Goal: Task Accomplishment & Management: Manage account settings

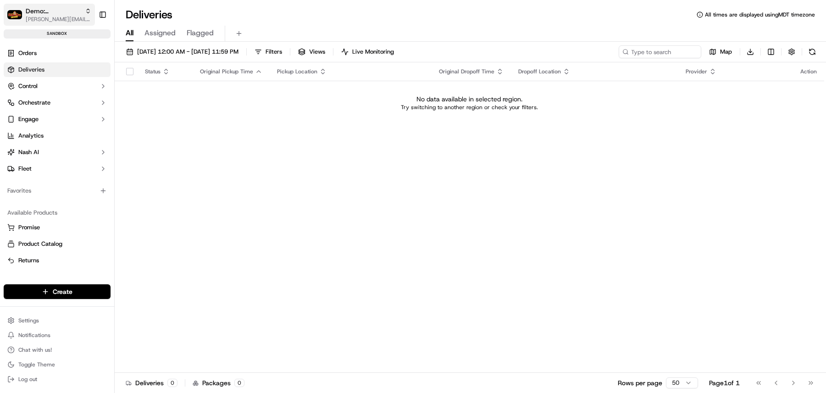
click at [50, 10] on span "Demo: [PERSON_NAME]" at bounding box center [53, 10] width 55 height 9
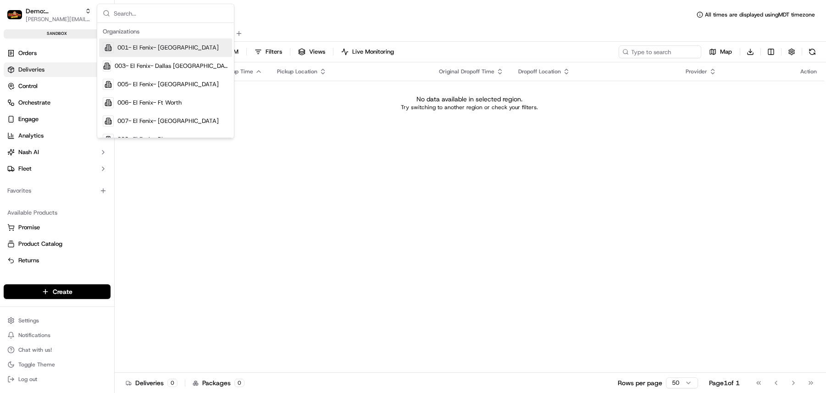
click at [29, 322] on html "Demo: Benny benny@usenash.com Toggle Sidebar sandbox Orders Deliveries Control …" at bounding box center [413, 196] width 826 height 393
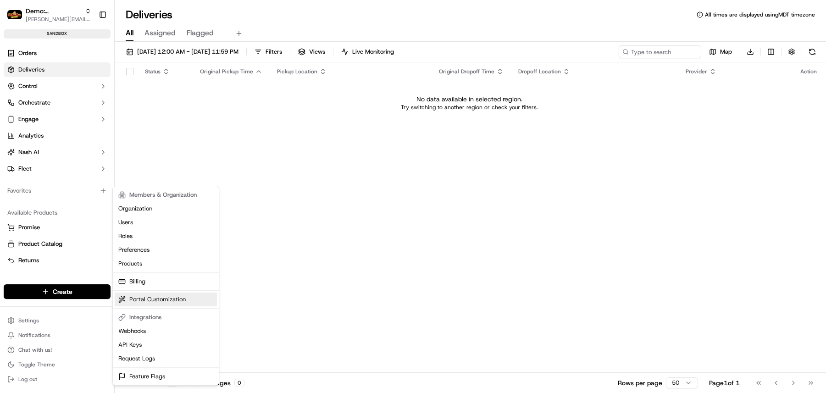
click at [143, 299] on link "Portal Customization" at bounding box center [166, 300] width 102 height 14
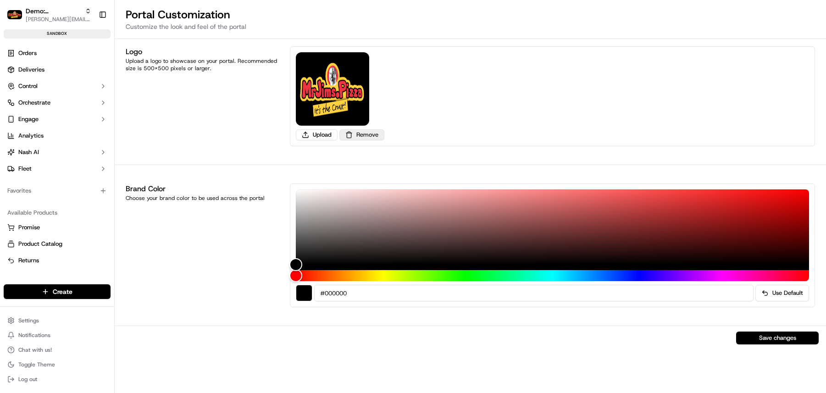
click at [371, 138] on button "Remove" at bounding box center [361, 134] width 45 height 11
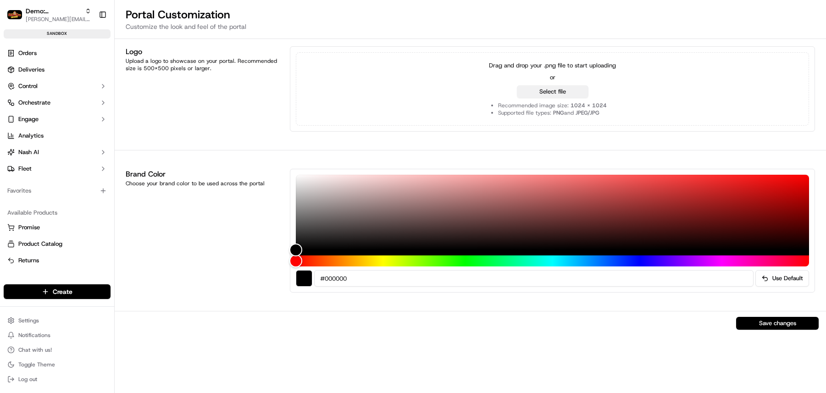
click at [558, 93] on button "Select file" at bounding box center [553, 91] width 72 height 13
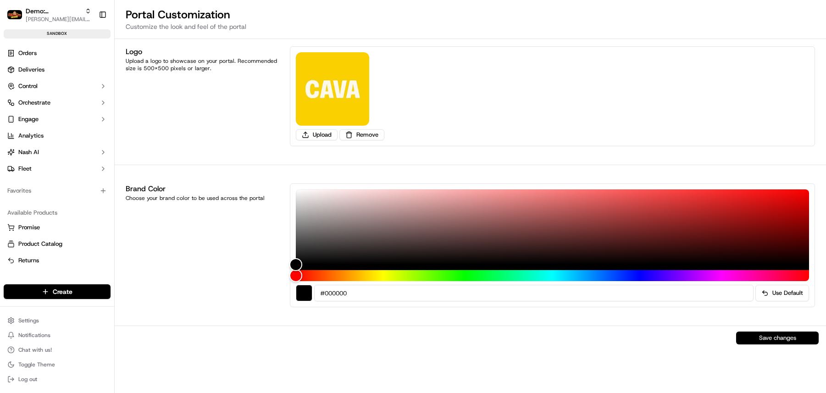
click at [764, 338] on button "Save changes" at bounding box center [777, 338] width 83 height 13
click at [28, 86] on span "Control" at bounding box center [27, 86] width 19 height 8
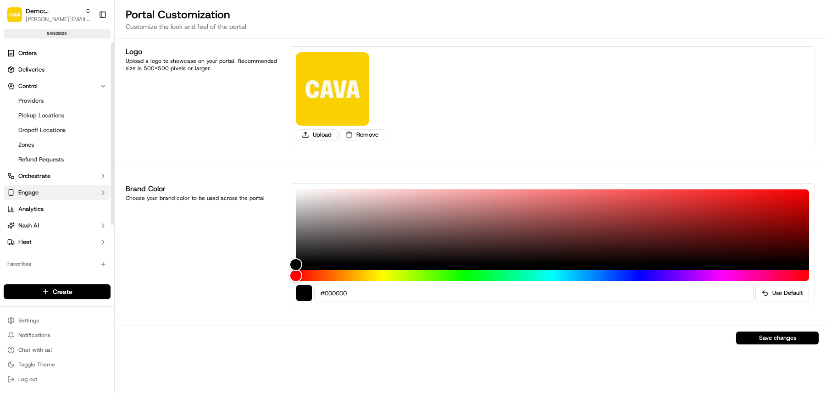
click at [25, 190] on span "Engage" at bounding box center [28, 192] width 20 height 8
click at [45, 207] on span "Tracking Customization" at bounding box center [50, 207] width 64 height 8
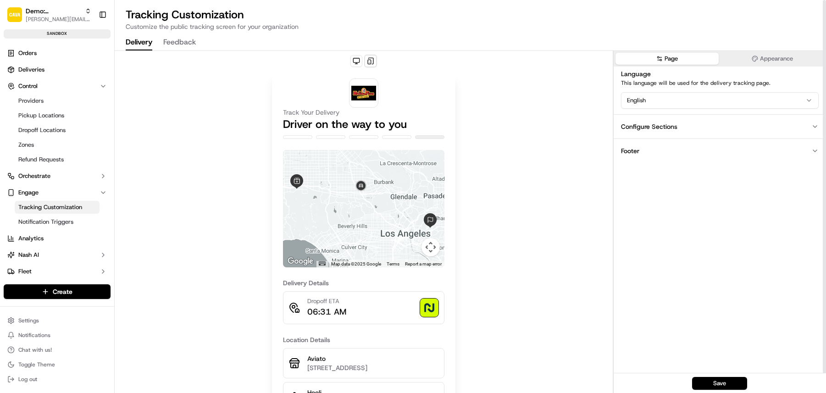
click at [760, 54] on button "Appearance" at bounding box center [772, 59] width 104 height 12
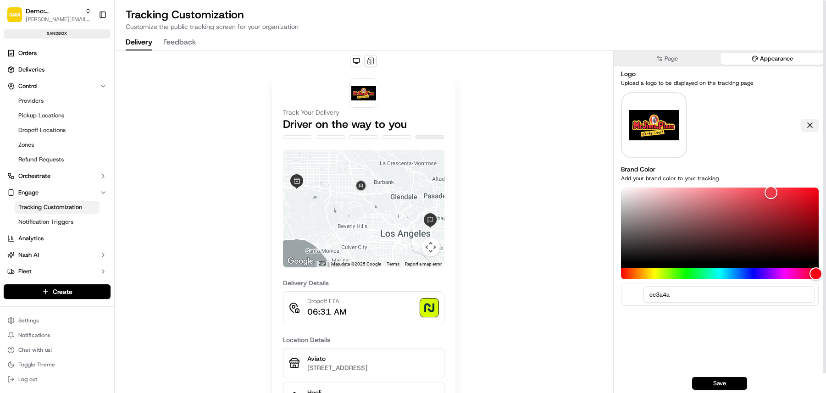
click at [811, 124] on button at bounding box center [809, 125] width 17 height 13
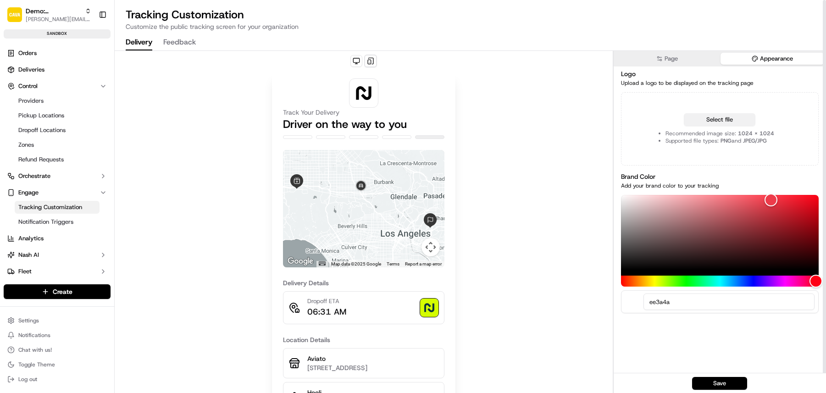
click at [724, 122] on button "Select file" at bounding box center [720, 119] width 72 height 13
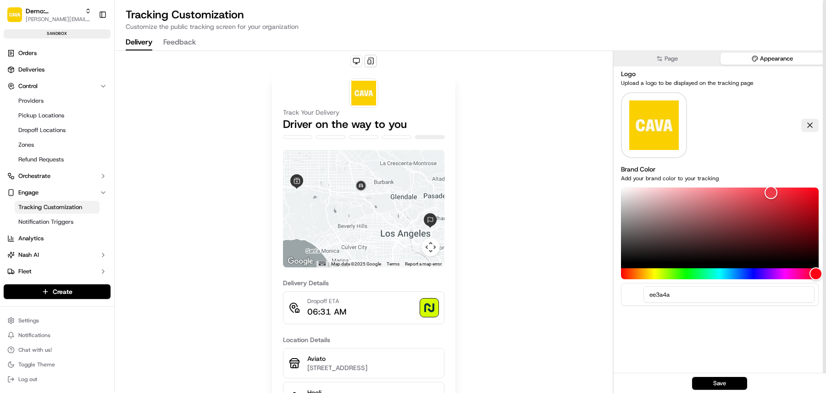
scroll to position [0, 0]
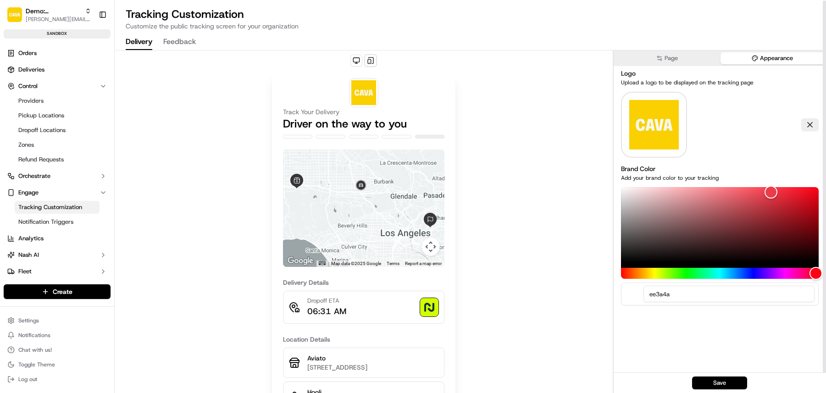
drag, startPoint x: 824, startPoint y: 161, endPoint x: 743, endPoint y: 352, distance: 207.1
click at [823, 303] on div at bounding box center [824, 196] width 3 height 393
click at [691, 57] on button "Page" at bounding box center [667, 58] width 104 height 12
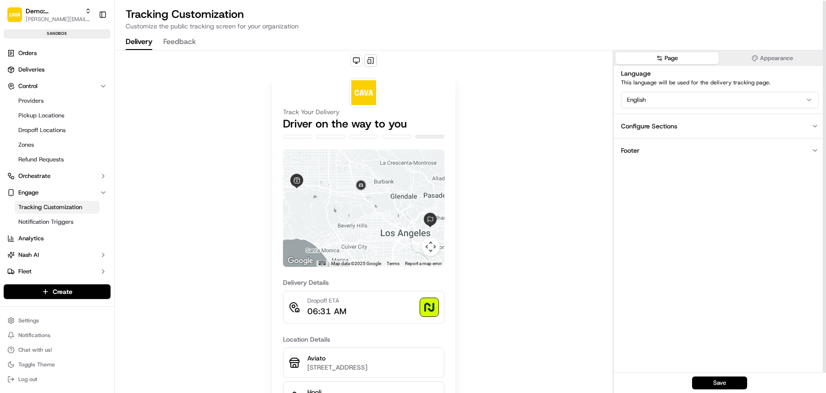
click at [728, 127] on button "Configure Sections" at bounding box center [720, 126] width 212 height 24
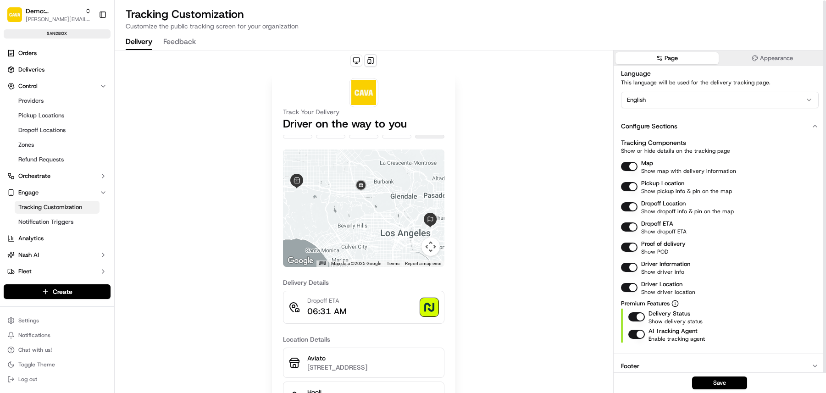
click at [815, 126] on icon "button" at bounding box center [814, 125] width 7 height 7
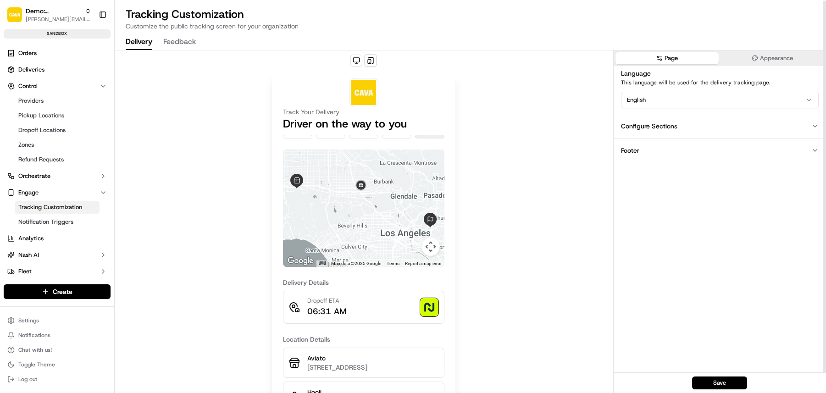
click at [670, 144] on button "Footer" at bounding box center [720, 150] width 212 height 24
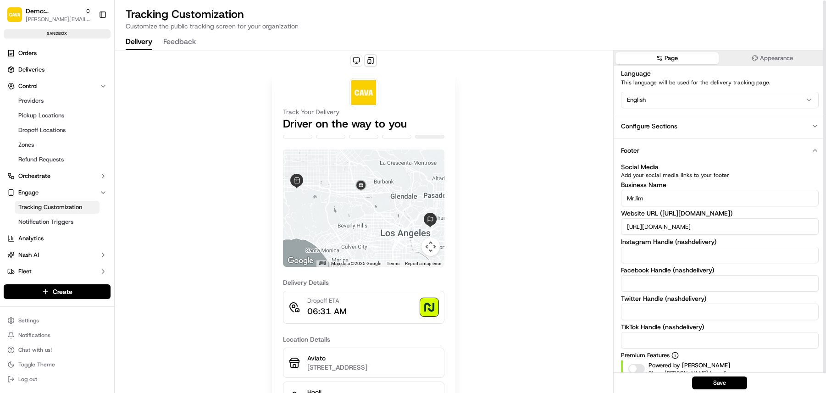
click at [664, 198] on input "MrJim" at bounding box center [720, 198] width 198 height 17
click at [664, 199] on input "MrJim" at bounding box center [720, 198] width 198 height 17
type input "Cava"
drag, startPoint x: 698, startPoint y: 226, endPoint x: 668, endPoint y: 228, distance: 29.9
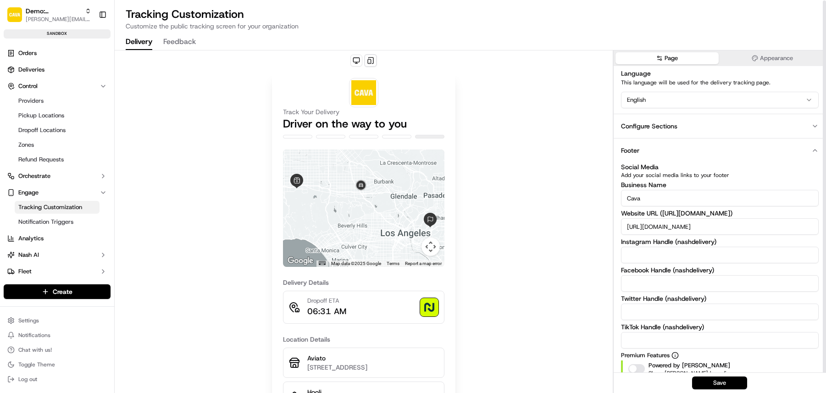
click at [664, 226] on input "https://www.mrjims.pizza" at bounding box center [720, 226] width 198 height 17
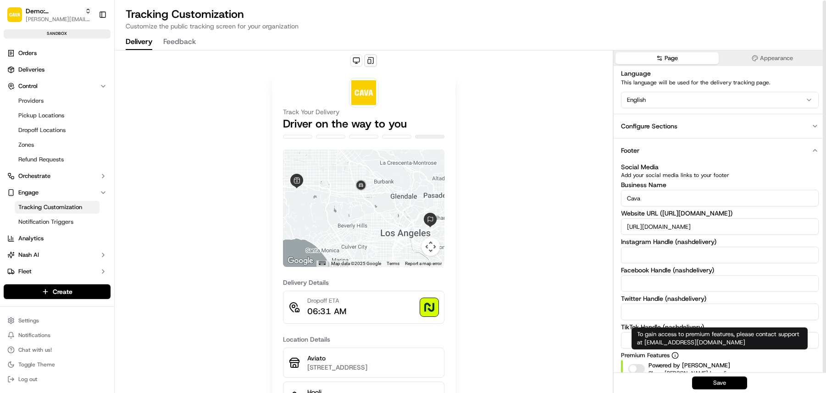
type input "https://www.cava.com"
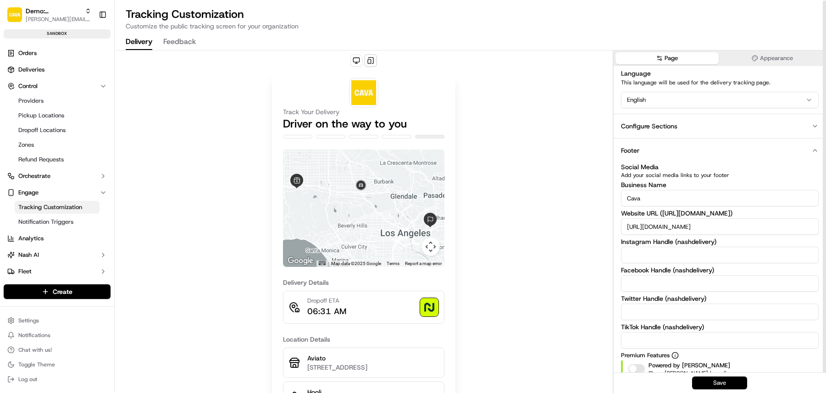
click at [720, 387] on button "Save" at bounding box center [719, 382] width 55 height 13
click at [55, 88] on button "Control" at bounding box center [57, 86] width 107 height 15
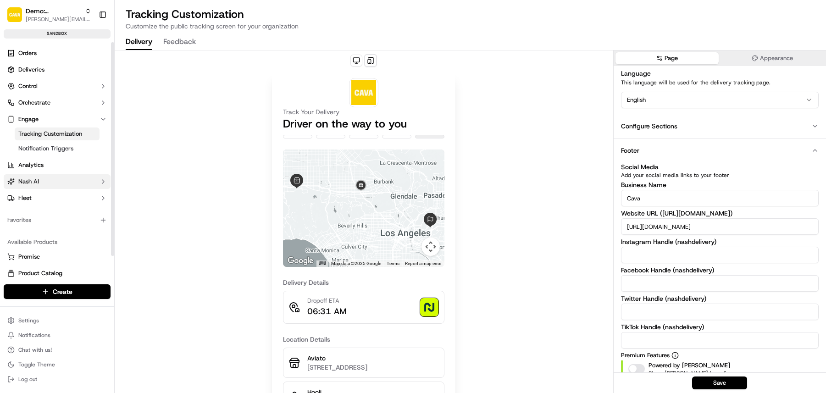
click at [27, 181] on span "Nash AI" at bounding box center [28, 181] width 21 height 8
click at [26, 195] on span "Dashboard" at bounding box center [32, 196] width 29 height 8
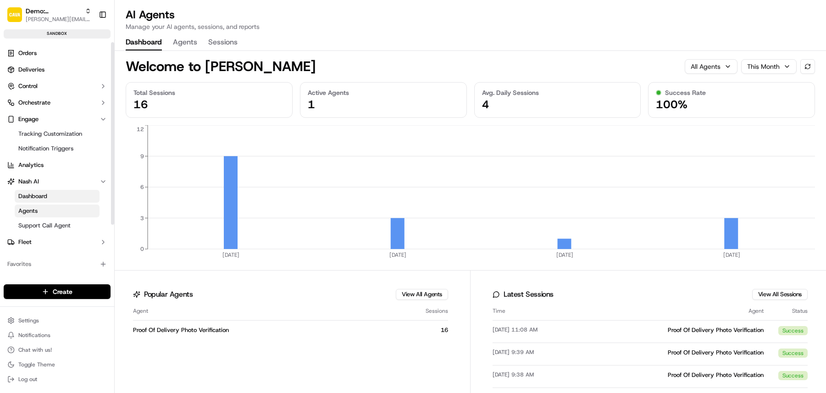
click at [26, 214] on span "Agents" at bounding box center [27, 211] width 19 height 8
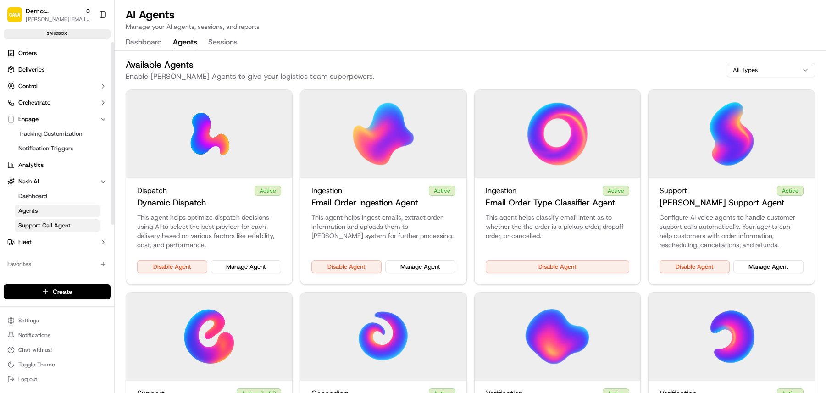
click at [24, 222] on span "Support Call Agent" at bounding box center [44, 225] width 52 height 8
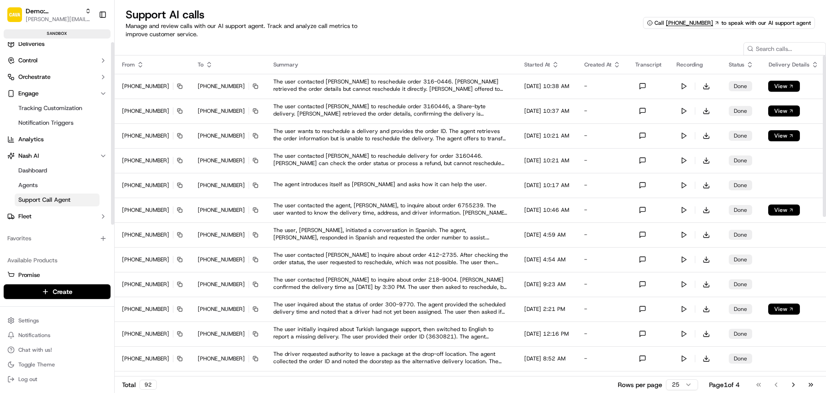
scroll to position [67, 0]
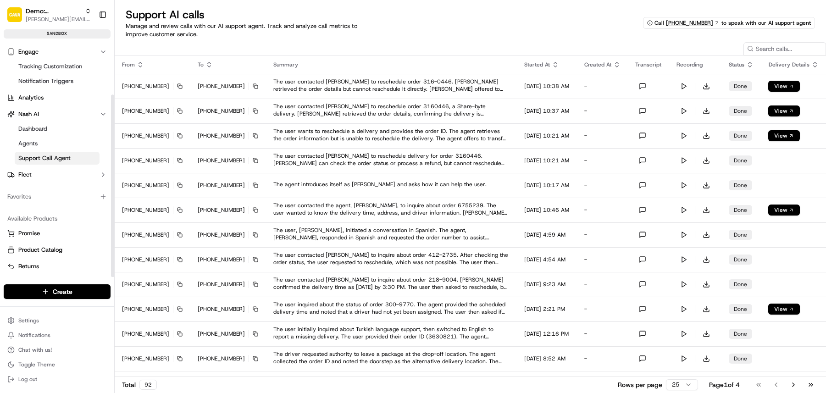
drag, startPoint x: 113, startPoint y: 216, endPoint x: 116, endPoint y: 300, distance: 84.0
click at [114, 277] on div at bounding box center [112, 185] width 3 height 183
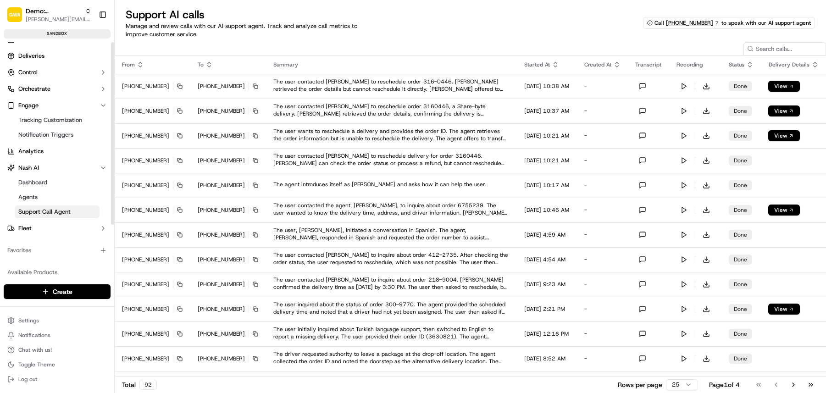
scroll to position [0, 0]
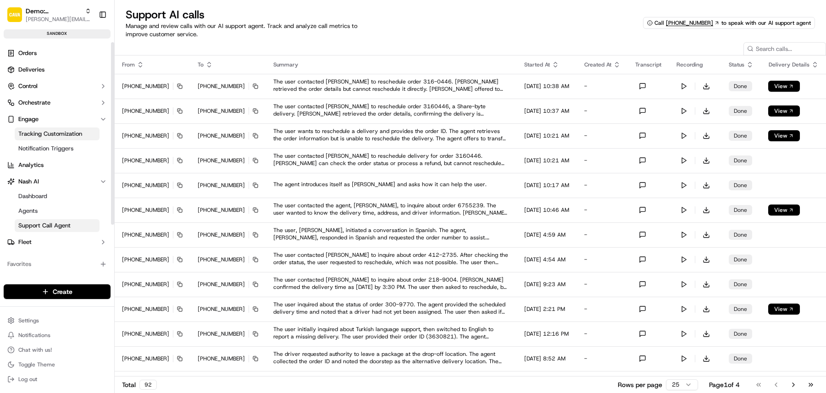
drag, startPoint x: 112, startPoint y: 264, endPoint x: 83, endPoint y: 134, distance: 132.4
click at [114, 199] on div at bounding box center [112, 133] width 3 height 183
click at [44, 69] on span "Deliveries" at bounding box center [31, 70] width 26 height 8
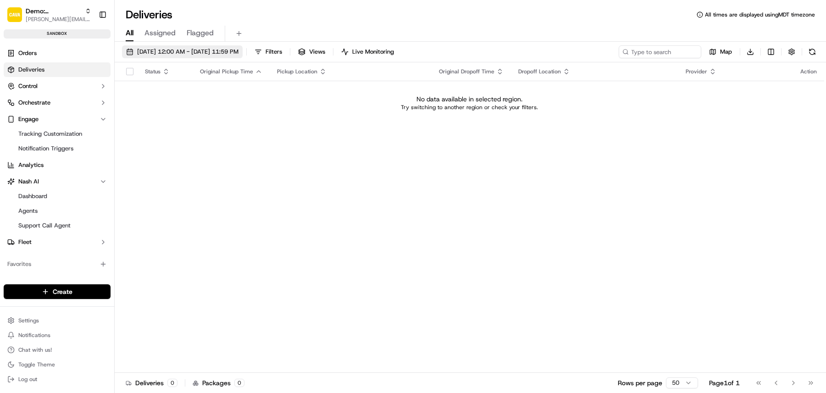
click at [188, 52] on span "09/23/2025 12:00 AM - 09/23/2025 11:59 PM" at bounding box center [187, 52] width 101 height 8
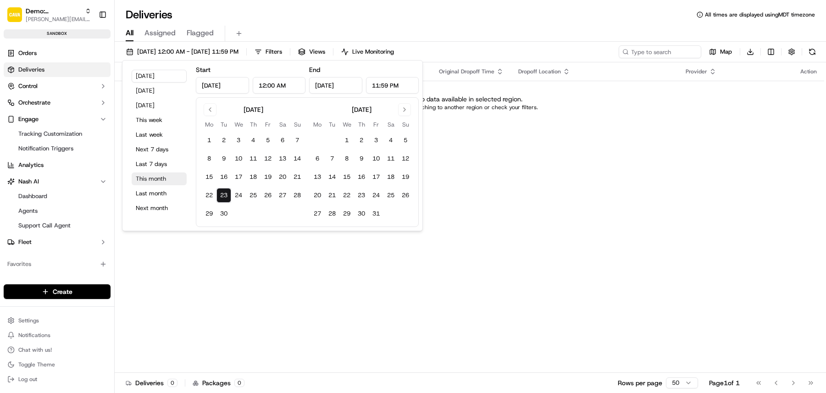
click at [155, 180] on button "This month" at bounding box center [159, 178] width 55 height 13
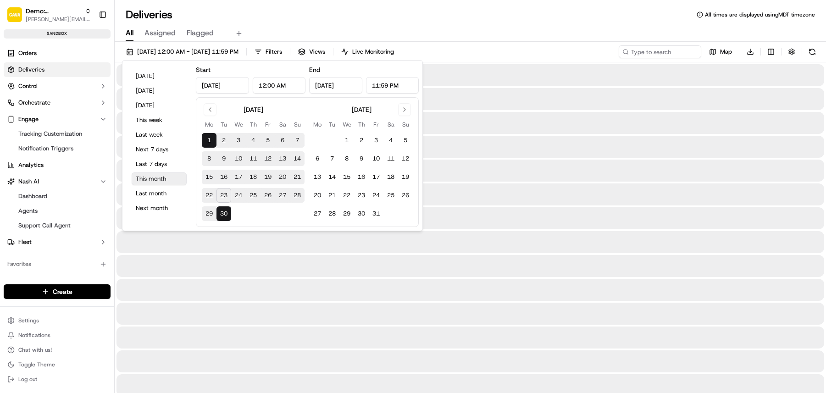
type input "Sep 1, 2025"
type input "Sep 30, 2025"
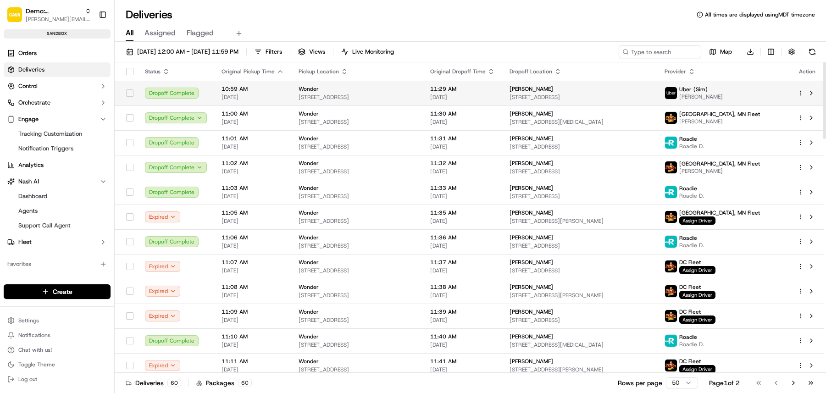
click at [335, 101] on td "Wonder 210 South Ave W, Westfield, NJ 07090, USA" at bounding box center [357, 93] width 132 height 25
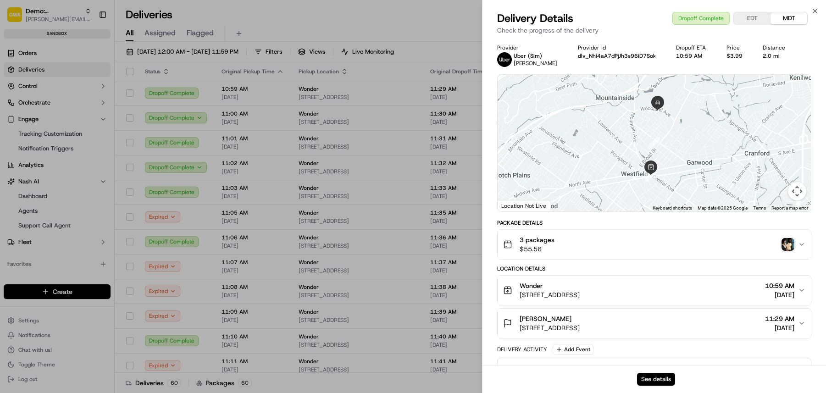
click at [660, 378] on button "See details" at bounding box center [656, 379] width 38 height 13
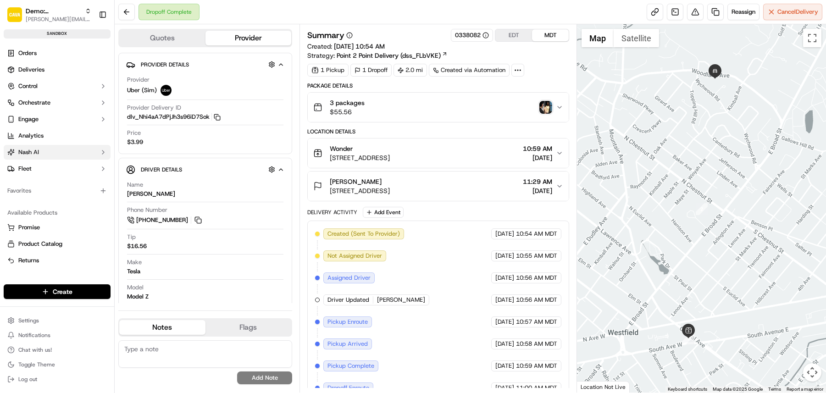
click at [44, 148] on button "Nash AI" at bounding box center [57, 152] width 107 height 15
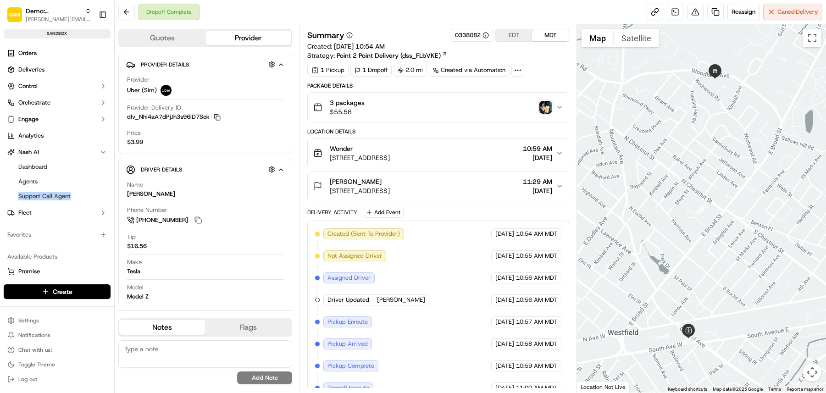
scroll to position [57, 0]
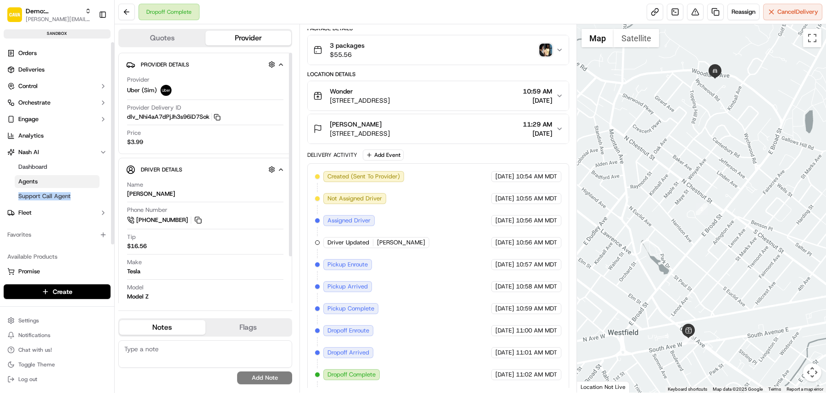
click at [26, 185] on span "Agents" at bounding box center [27, 181] width 19 height 8
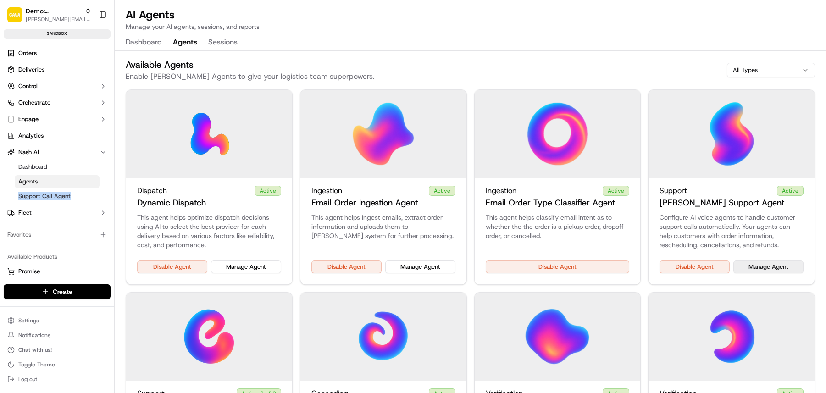
click at [765, 264] on button "Manage Agent" at bounding box center [768, 266] width 70 height 13
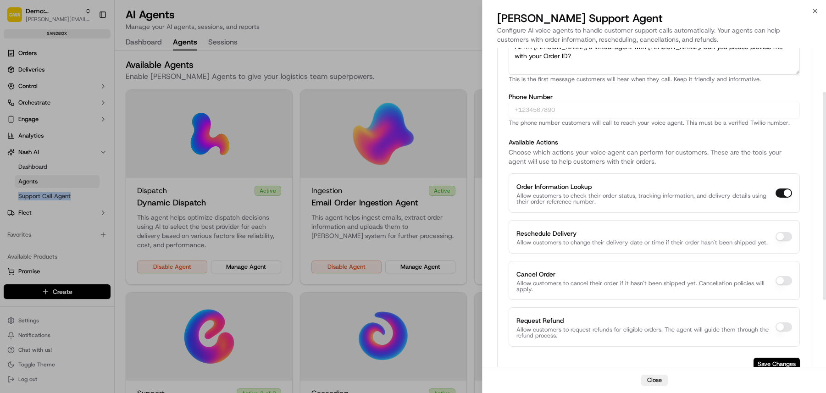
scroll to position [170, 0]
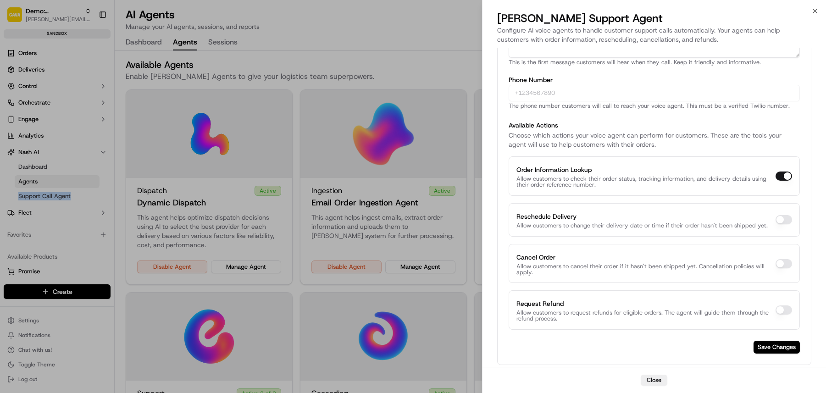
click at [785, 310] on button "Request Refund" at bounding box center [783, 309] width 17 height 9
checkbox input "true"
click at [771, 352] on button "Save Changes" at bounding box center [776, 347] width 46 height 13
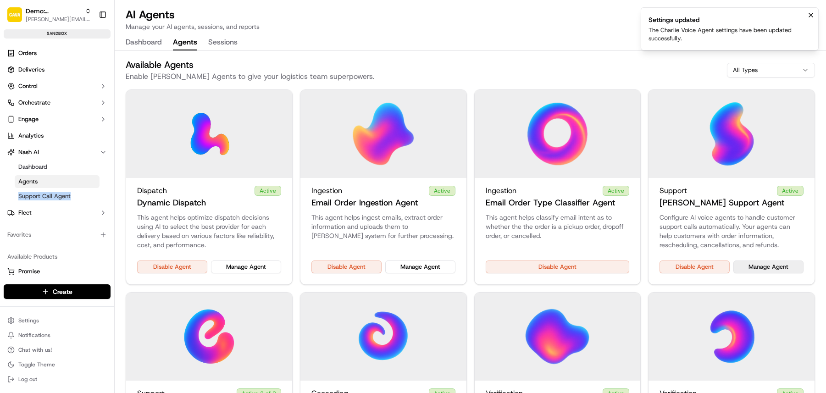
click at [781, 270] on button "Manage Agent" at bounding box center [768, 266] width 70 height 13
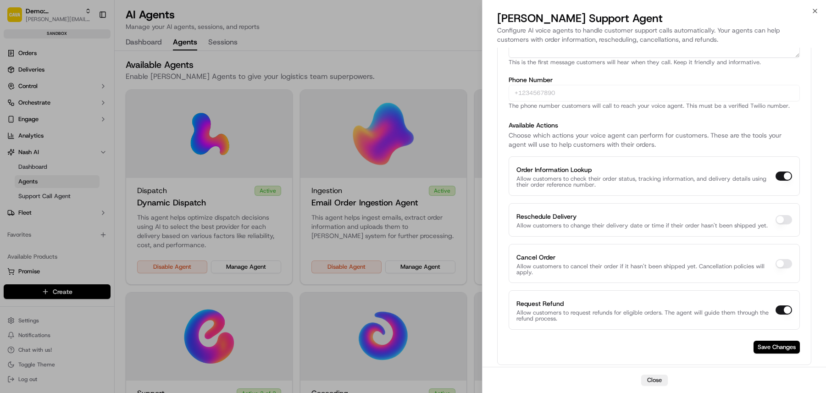
click at [783, 269] on div "Cancel Order Allow customers to cancel their order if it hasn't been shipped ye…" at bounding box center [654, 263] width 291 height 39
click at [781, 264] on button "Cancel Order" at bounding box center [783, 263] width 17 height 9
checkbox input "true"
click at [782, 221] on button "Reschedule Delivery" at bounding box center [783, 219] width 17 height 9
checkbox input "true"
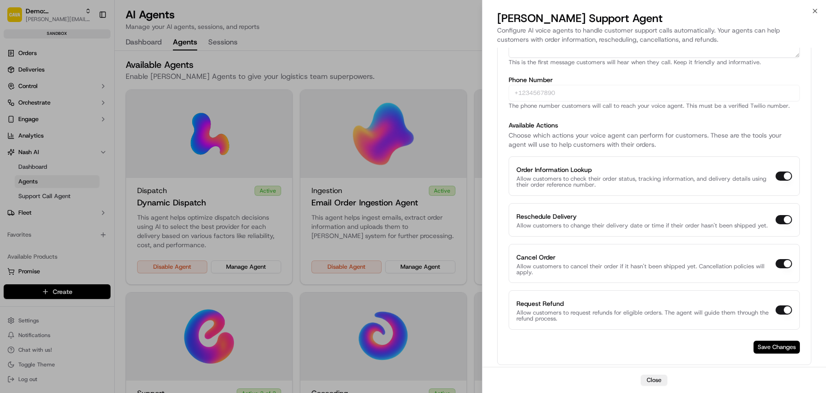
click at [771, 344] on button "Save Changes" at bounding box center [776, 347] width 46 height 13
